Goal: Information Seeking & Learning: Compare options

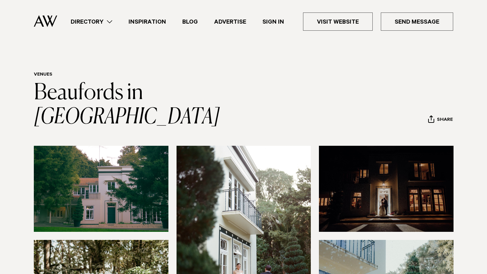
scroll to position [19, 0]
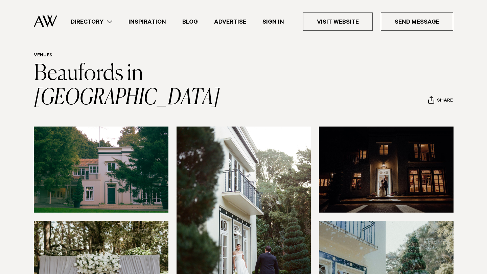
click at [111, 19] on link "Directory" at bounding box center [92, 21] width 58 height 9
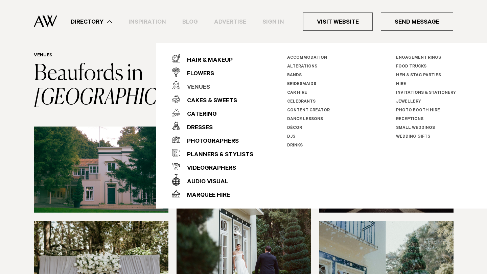
click at [203, 88] on div "Venues" at bounding box center [195, 88] width 30 height 14
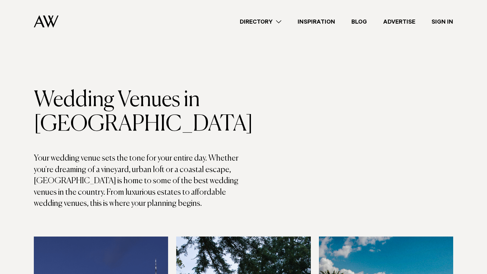
click at [255, 20] on link "Directory" at bounding box center [261, 21] width 58 height 9
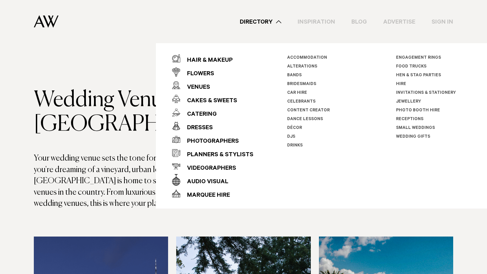
click at [406, 129] on link "Small Weddings" at bounding box center [415, 128] width 39 height 5
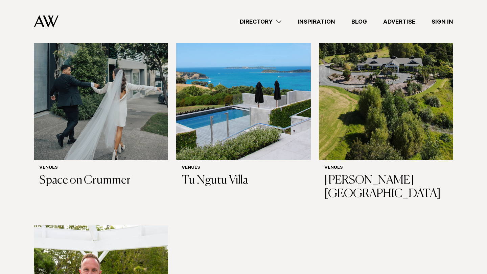
scroll to position [259, 0]
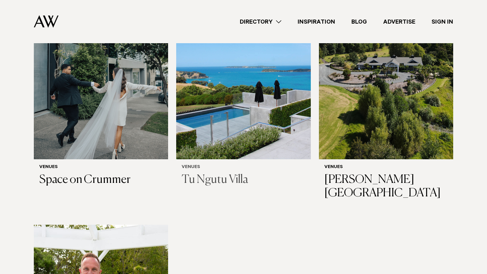
click at [278, 110] on img at bounding box center [243, 69] width 134 height 180
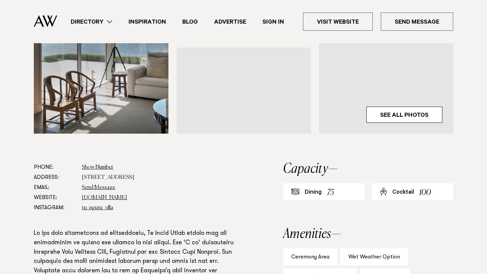
scroll to position [264, 0]
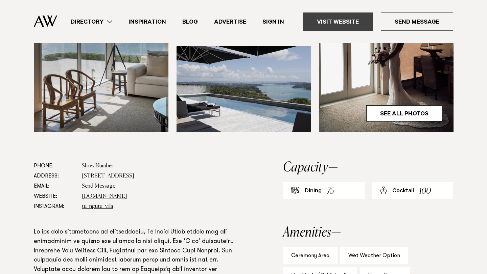
click at [329, 24] on link "Visit Website" at bounding box center [338, 22] width 70 height 18
click at [112, 21] on link "Directory" at bounding box center [92, 21] width 58 height 9
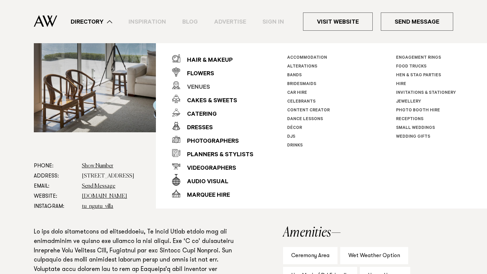
click at [184, 84] on div "Venues" at bounding box center [195, 88] width 30 height 14
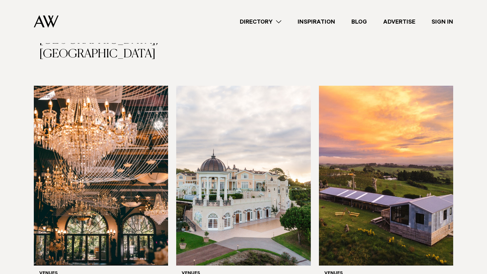
scroll to position [1398, 0]
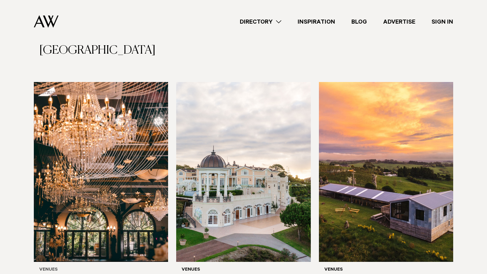
click at [124, 154] on img at bounding box center [101, 172] width 134 height 180
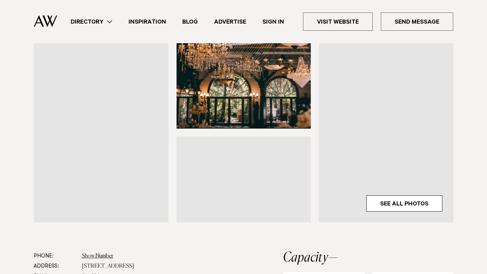
scroll to position [197, 0]
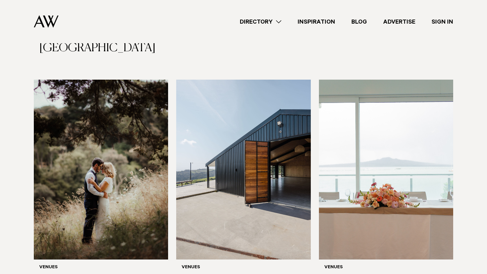
scroll to position [1893, 0]
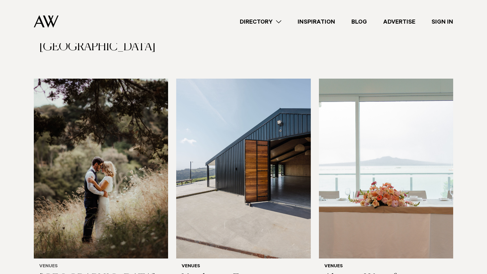
click at [89, 142] on img at bounding box center [101, 169] width 134 height 180
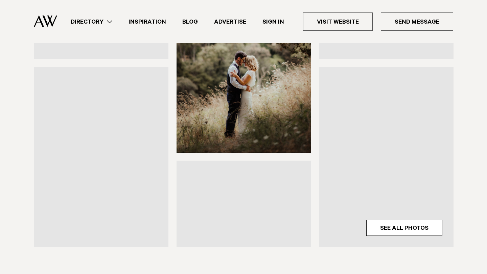
scroll to position [122, 0]
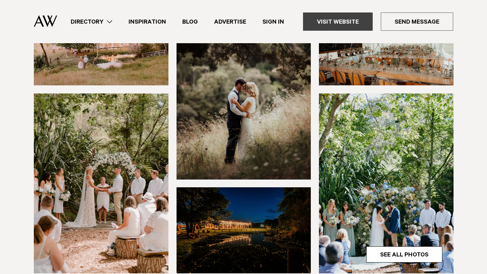
click at [341, 26] on link "Visit Website" at bounding box center [338, 22] width 70 height 18
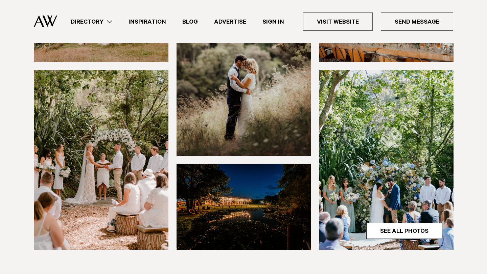
scroll to position [150, 0]
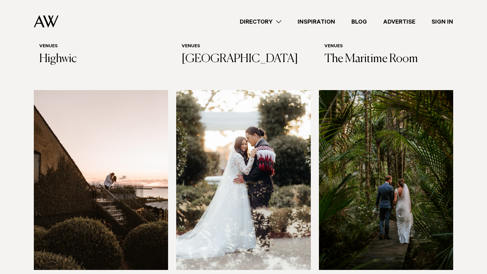
scroll to position [2592, 0]
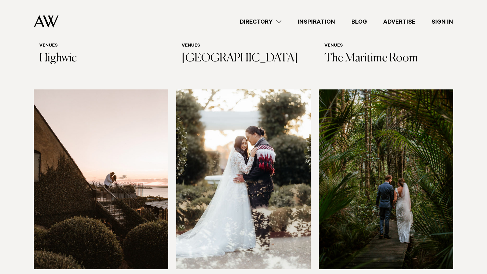
click at [80, 146] on img at bounding box center [101, 180] width 134 height 180
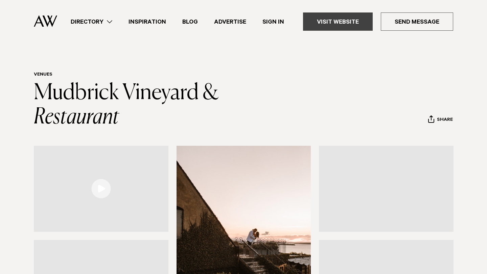
click at [334, 17] on link "Visit Website" at bounding box center [338, 22] width 70 height 18
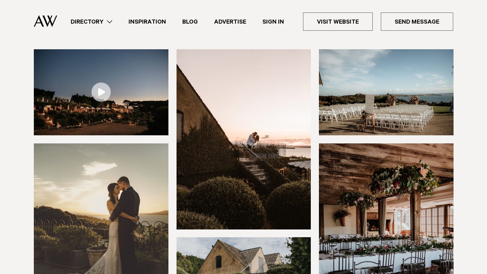
scroll to position [97, 0]
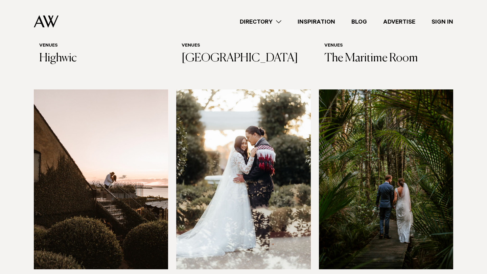
scroll to position [2601, 0]
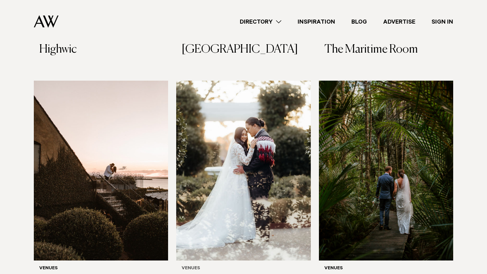
click at [223, 141] on img at bounding box center [243, 171] width 134 height 180
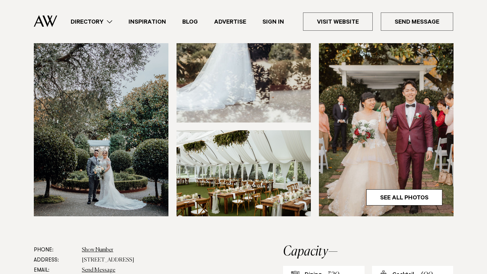
scroll to position [195, 0]
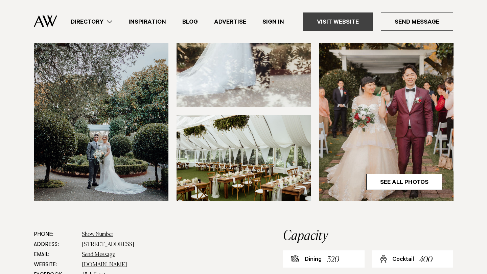
click at [354, 24] on link "Visit Website" at bounding box center [338, 22] width 70 height 18
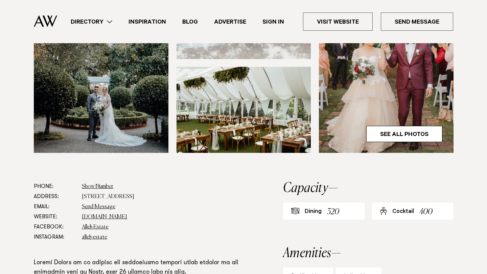
scroll to position [253, 0]
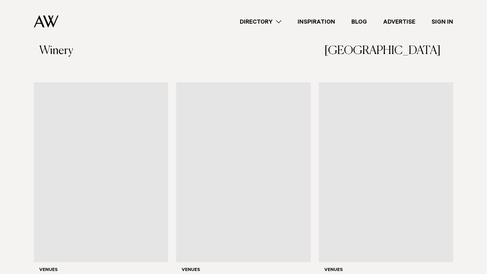
scroll to position [3338, 0]
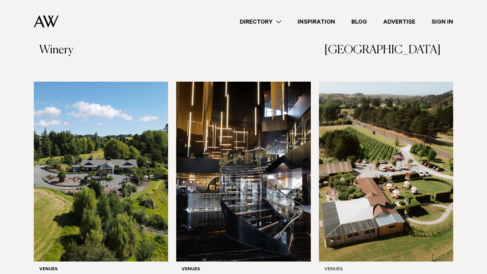
click at [353, 127] on img at bounding box center [386, 172] width 134 height 180
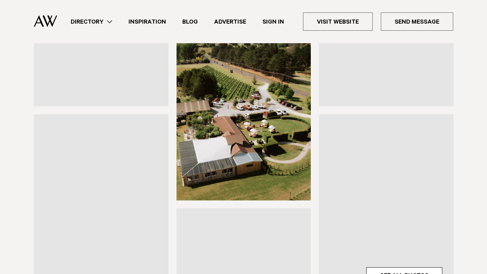
scroll to position [102, 0]
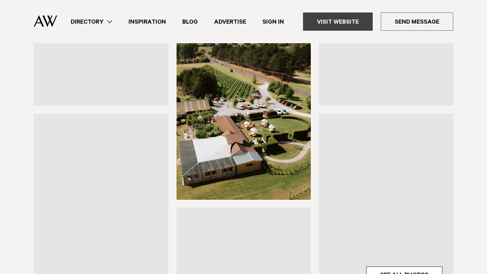
click at [337, 20] on link "Visit Website" at bounding box center [338, 22] width 70 height 18
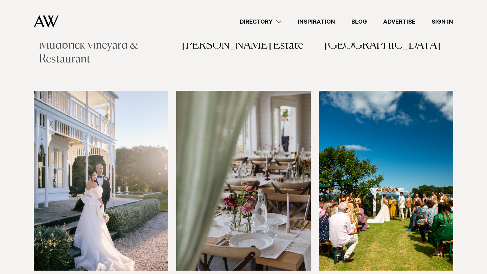
scroll to position [2841, 0]
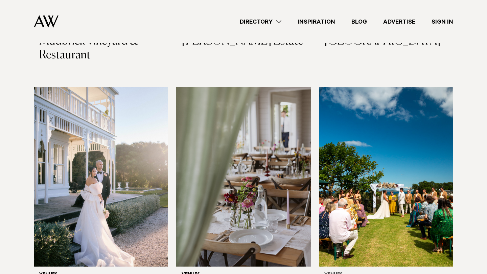
click at [350, 126] on img at bounding box center [386, 177] width 134 height 180
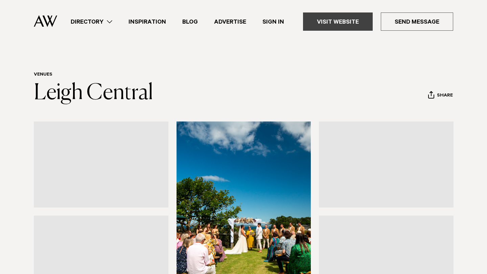
click at [332, 16] on link "Visit Website" at bounding box center [338, 22] width 70 height 18
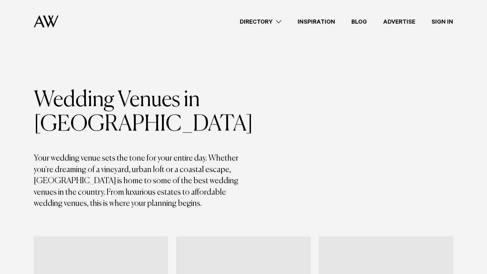
scroll to position [2841, 0]
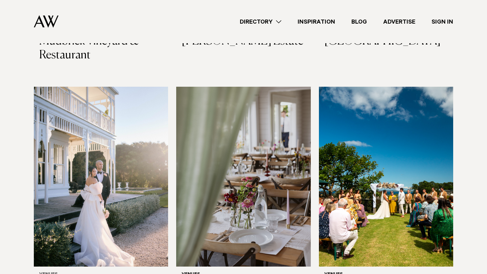
click at [61, 135] on img at bounding box center [101, 177] width 134 height 180
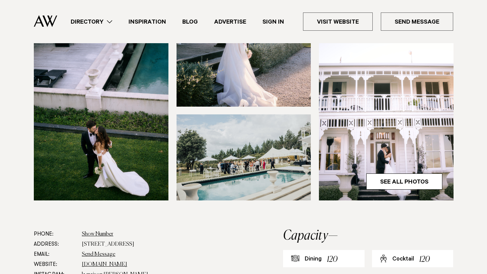
scroll to position [196, 0]
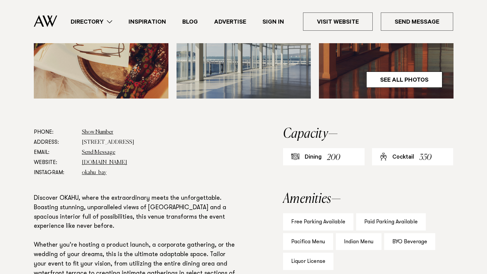
scroll to position [298, 0]
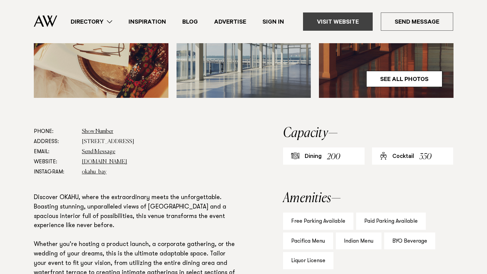
click at [329, 23] on link "Visit Website" at bounding box center [338, 22] width 70 height 18
